Goal: Browse casually

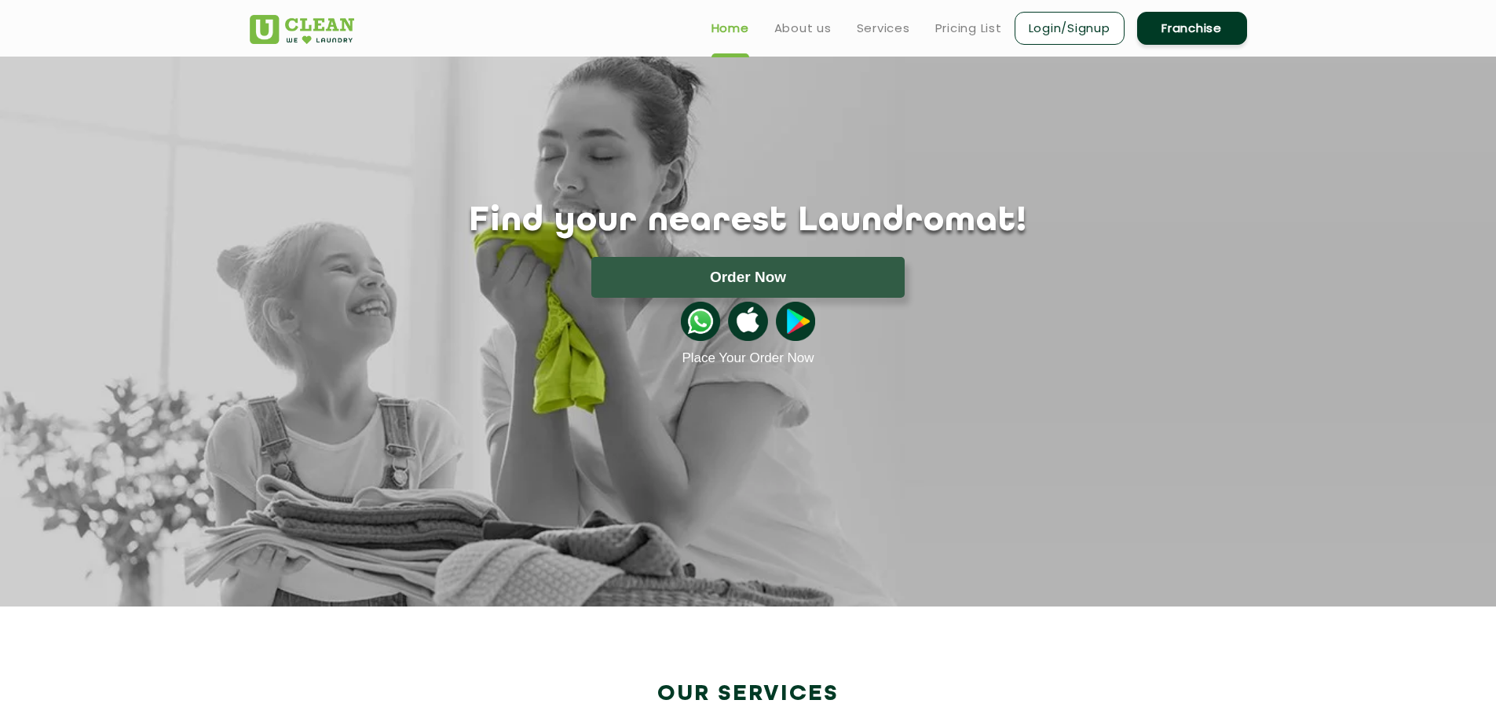
click at [793, 331] on img at bounding box center [795, 321] width 39 height 39
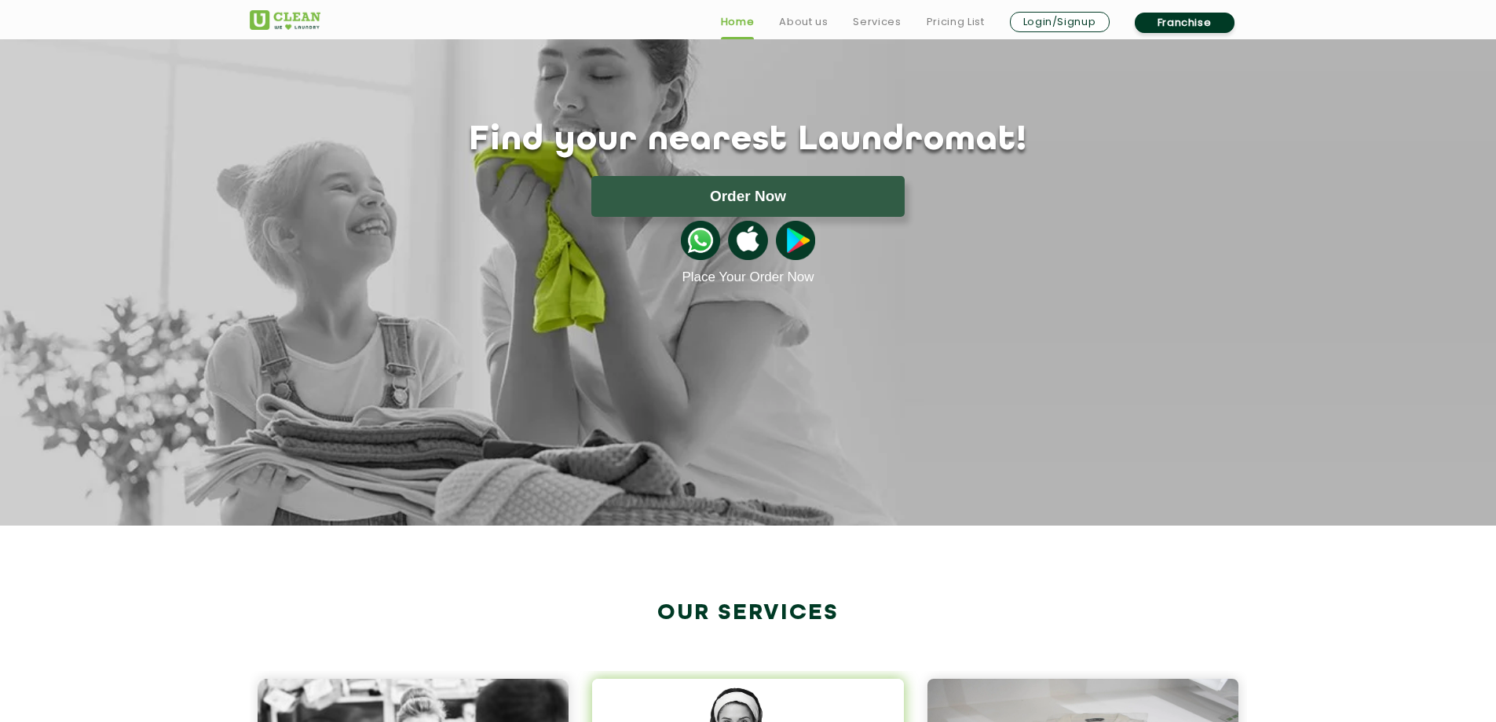
scroll to position [157, 0]
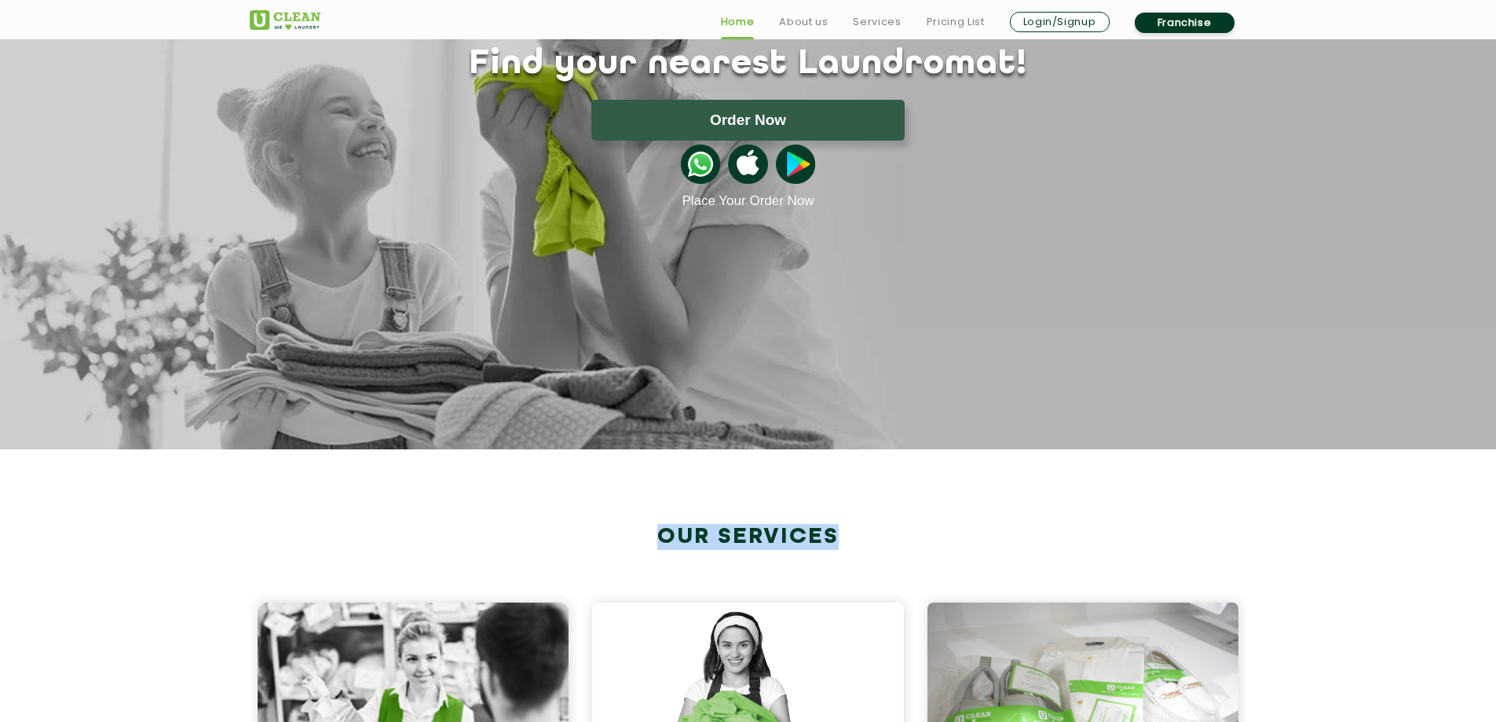
drag, startPoint x: 655, startPoint y: 534, endPoint x: 863, endPoint y: 525, distance: 208.3
click at [863, 525] on h2 "Our Services" at bounding box center [749, 537] width 998 height 26
copy h2 "Our Services"
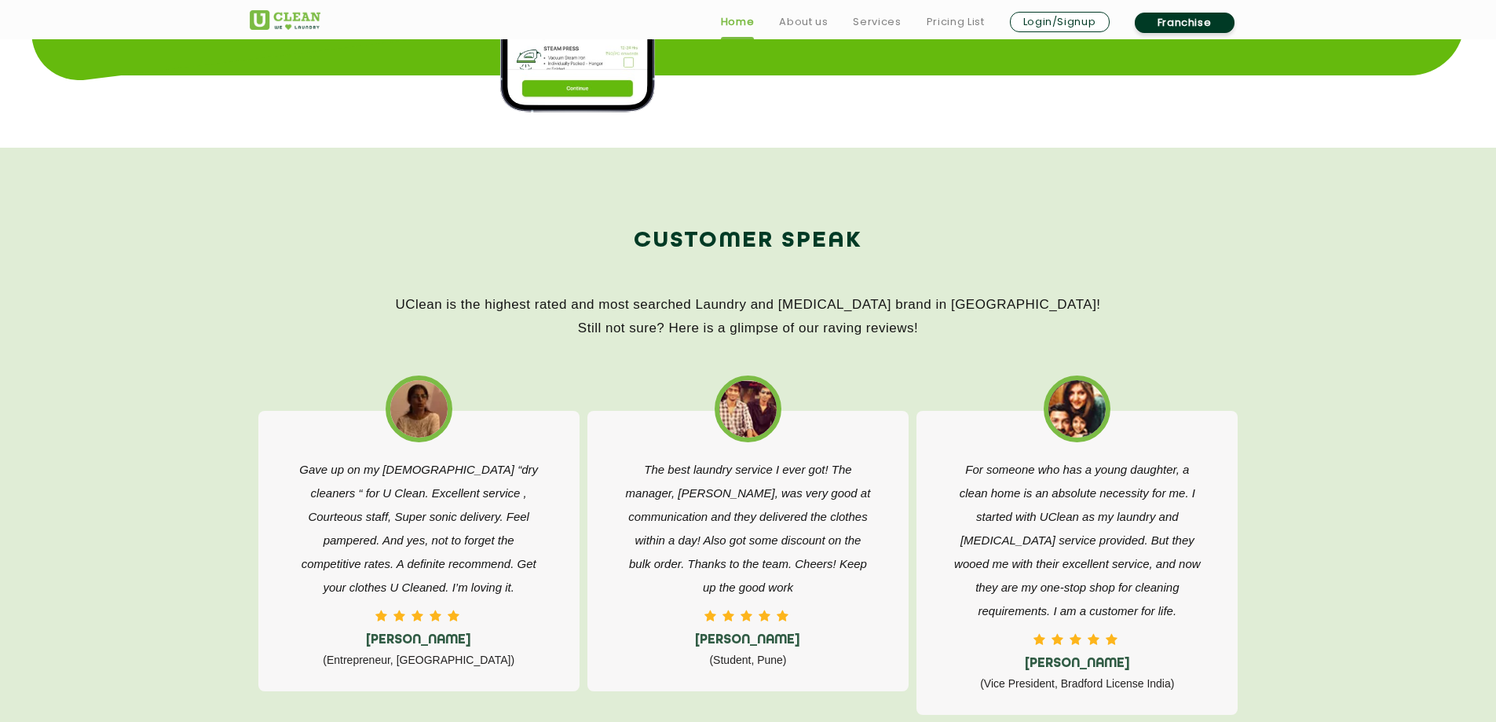
scroll to position [2356, 0]
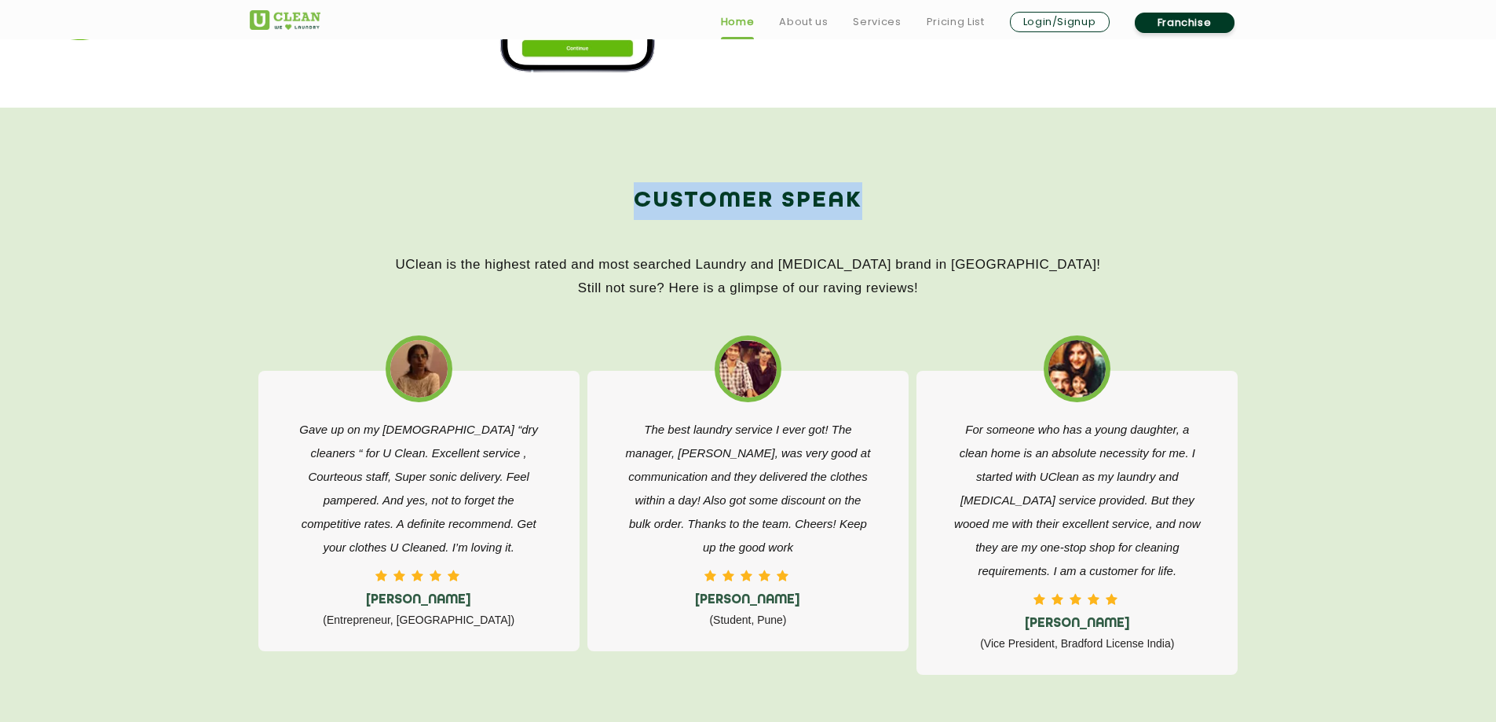
drag, startPoint x: 632, startPoint y: 202, endPoint x: 866, endPoint y: 191, distance: 234.3
click at [866, 191] on h2 "Customer Speak" at bounding box center [749, 201] width 998 height 38
copy h2 "Customer Speak"
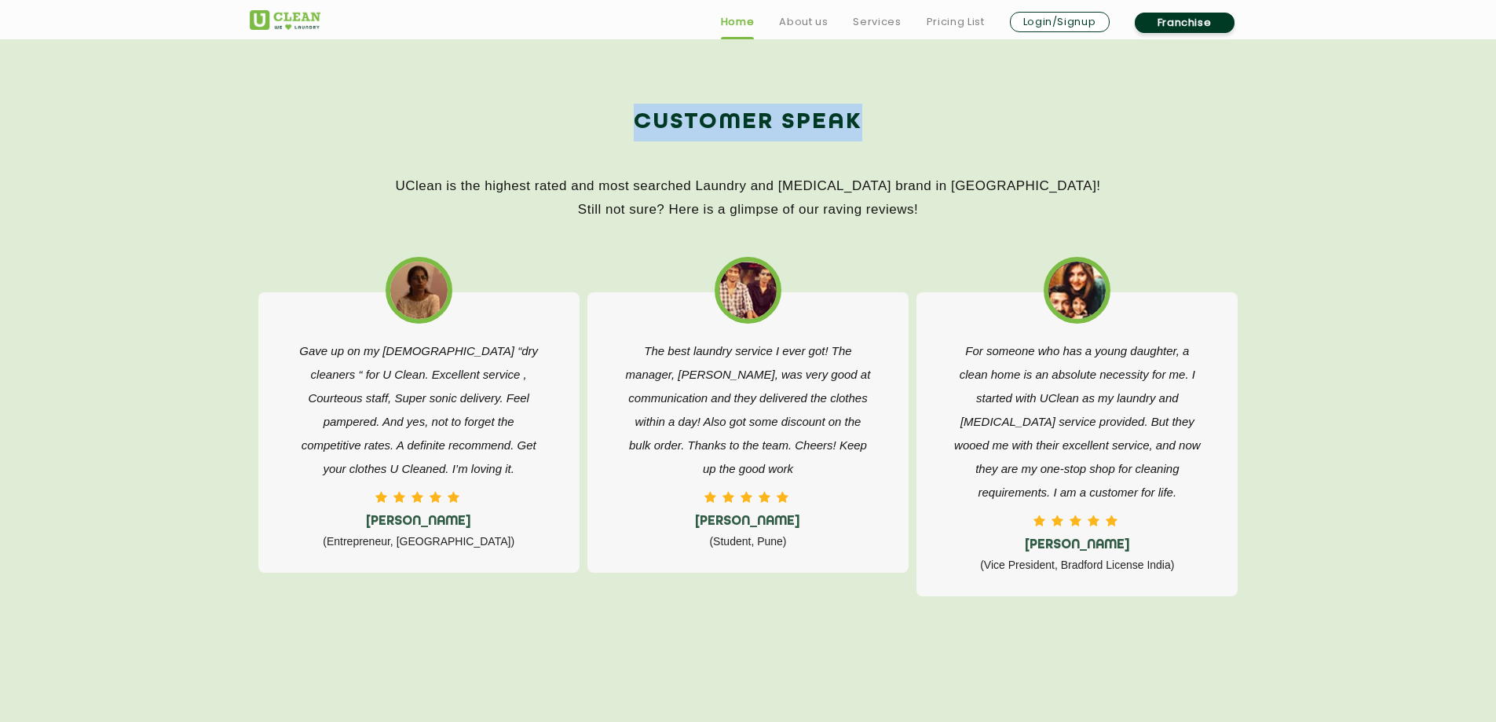
drag, startPoint x: 520, startPoint y: 187, endPoint x: 932, endPoint y: 201, distance: 412.6
click at [932, 201] on p "UClean is the highest rated and most searched Laundry and [MEDICAL_DATA] brand …" at bounding box center [749, 197] width 998 height 47
copy p "is the highest rated and most searched Laundry and [MEDICAL_DATA] brand in [GEO…"
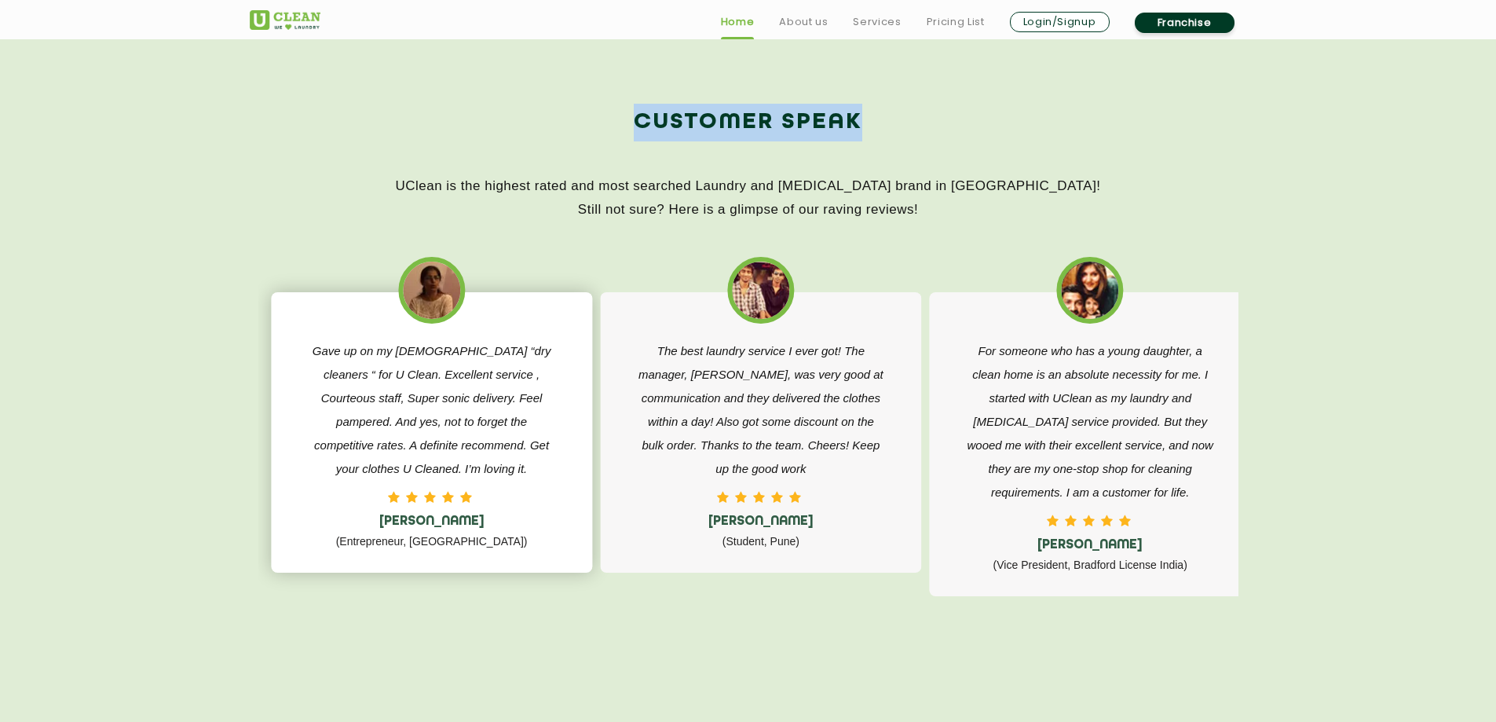
drag, startPoint x: 355, startPoint y: 516, endPoint x: 416, endPoint y: 526, distance: 61.3
click at [419, 526] on h5 "[PERSON_NAME]" at bounding box center [431, 522] width 251 height 15
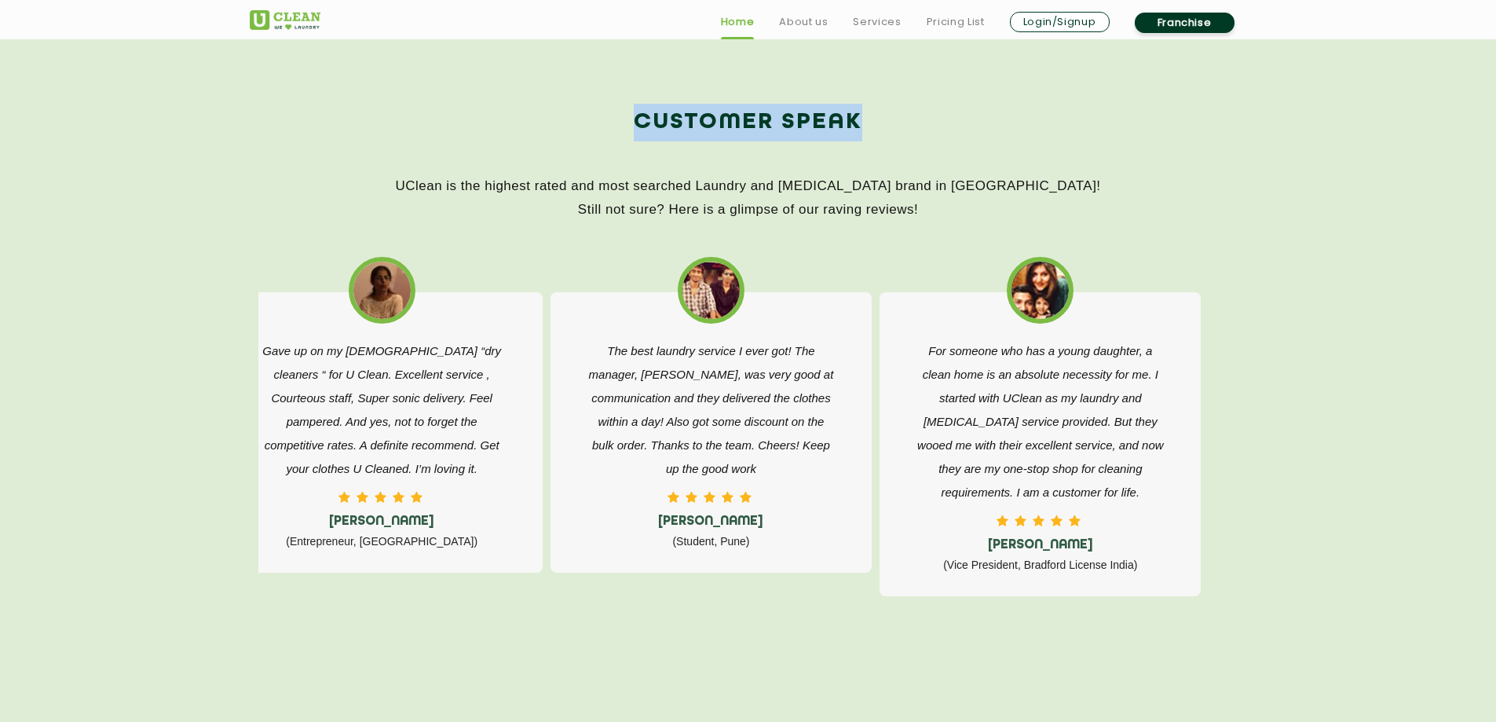
drag, startPoint x: 364, startPoint y: 520, endPoint x: 167, endPoint y: 509, distance: 196.7
click at [162, 508] on section "Customer Speak UClean is the highest rated and most searched Laundry and [MEDIC…" at bounding box center [748, 389] width 1496 height 720
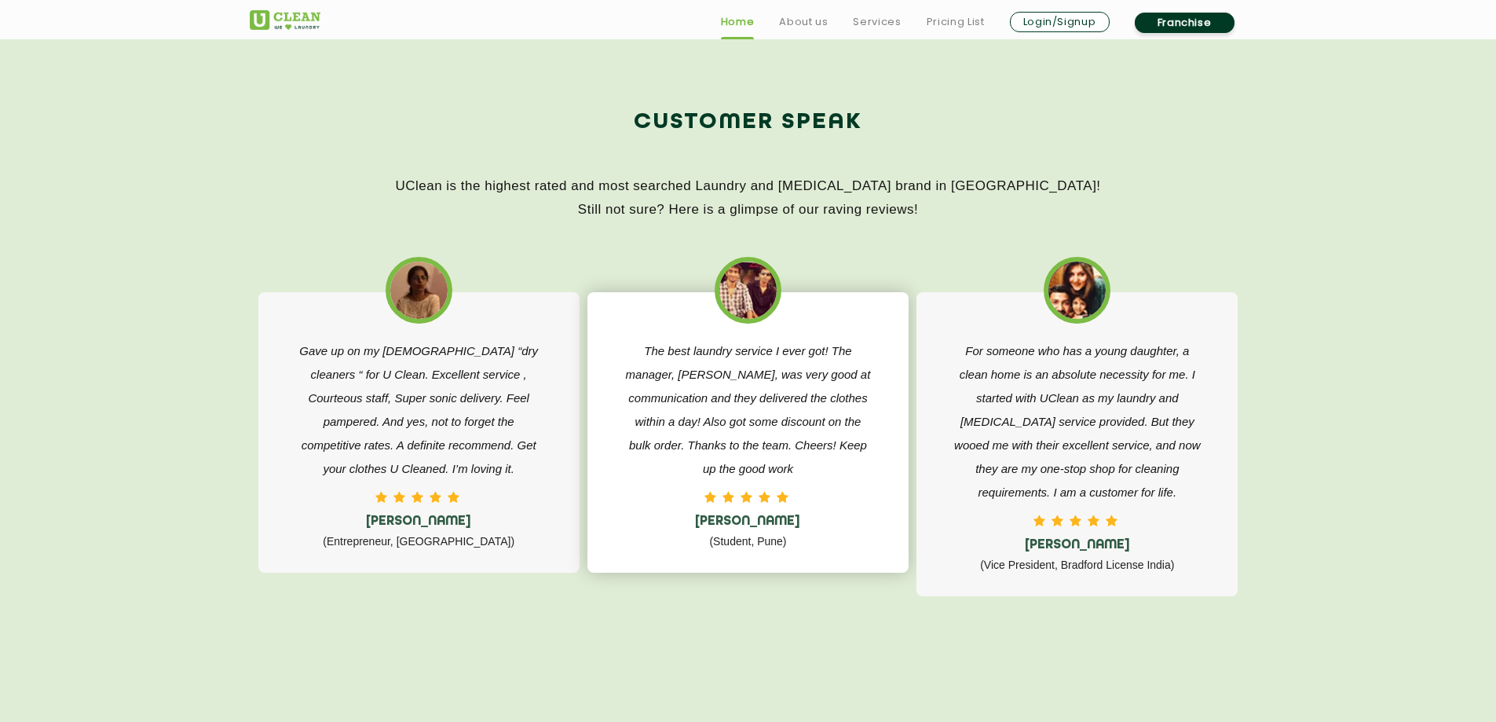
drag, startPoint x: 1324, startPoint y: 567, endPoint x: 815, endPoint y: 497, distance: 514.6
click at [819, 497] on section "Customer Speak UClean is the highest rated and most searched Laundry and [MEDIC…" at bounding box center [748, 389] width 1496 height 720
click at [439, 509] on div "Gave up on my [DEMOGRAPHIC_DATA] “dry cleaners “ for U Clean. Excellent service…" at bounding box center [419, 446] width 282 height 214
click at [431, 522] on h5 "[PERSON_NAME]" at bounding box center [419, 522] width 251 height 15
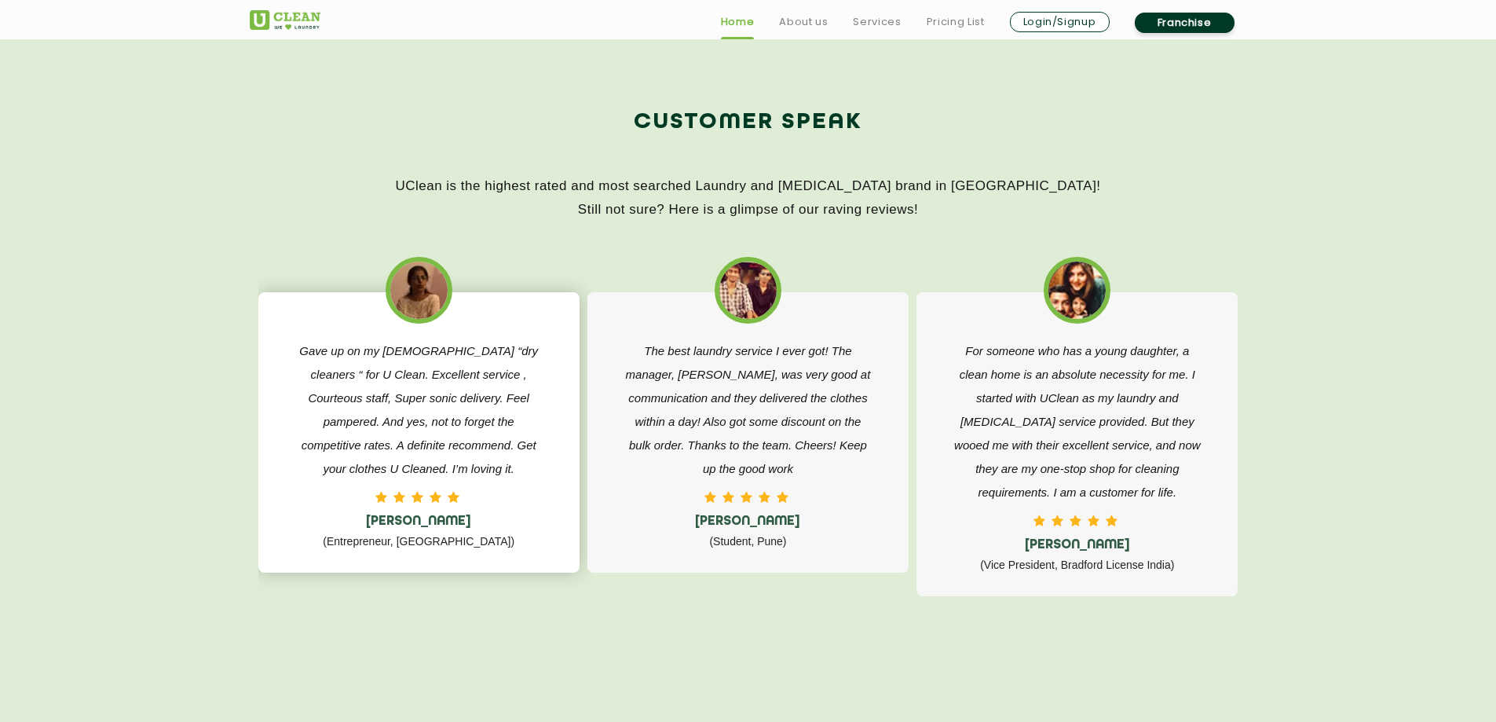
click at [431, 522] on h5 "[PERSON_NAME]" at bounding box center [419, 522] width 251 height 15
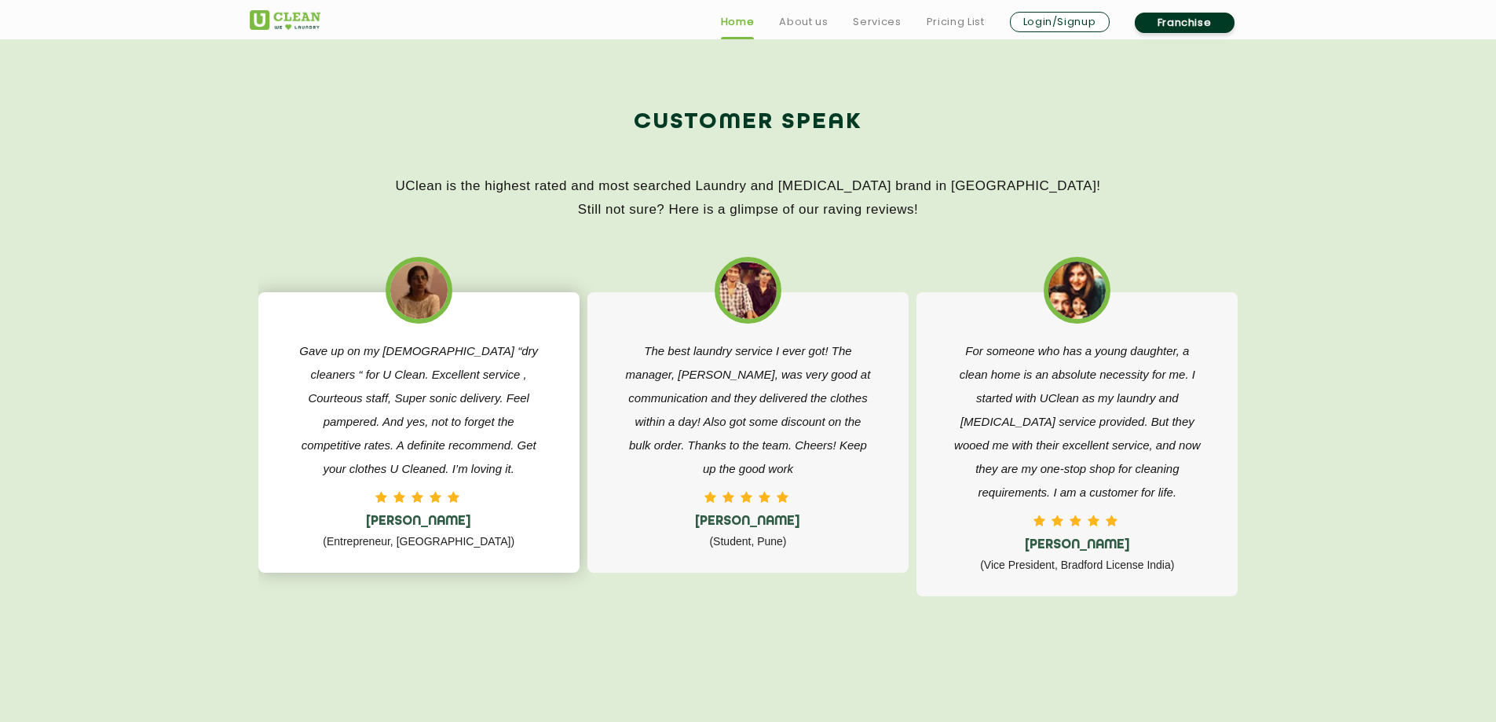
click at [431, 522] on h5 "[PERSON_NAME]" at bounding box center [419, 522] width 251 height 15
click at [362, 531] on p "(Entrepreneur, [GEOGRAPHIC_DATA])" at bounding box center [419, 541] width 251 height 24
